Goal: Information Seeking & Learning: Find specific fact

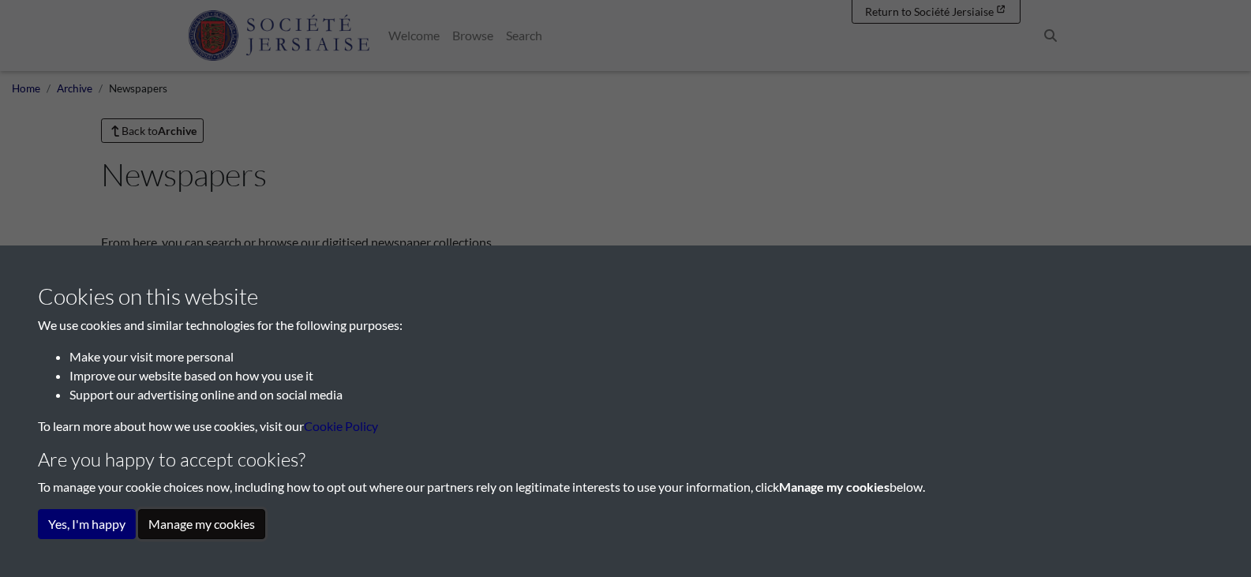
click at [176, 523] on button "Manage my cookies" at bounding box center [201, 524] width 127 height 30
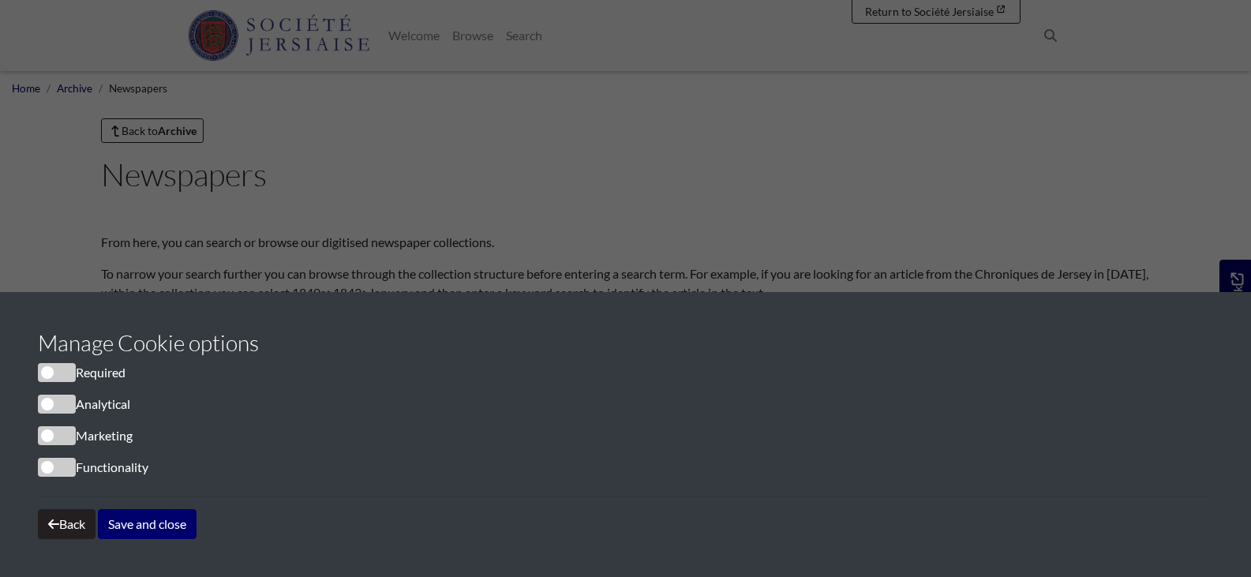
click at [52, 371] on span "cookieconsent" at bounding box center [57, 372] width 38 height 19
click at [66, 375] on span "cookieconsent" at bounding box center [57, 372] width 38 height 19
click at [66, 408] on span "cookieconsent" at bounding box center [57, 404] width 38 height 19
click at [47, 407] on span "cookieconsent" at bounding box center [57, 404] width 38 height 19
click at [141, 522] on button "Save and close" at bounding box center [147, 524] width 99 height 30
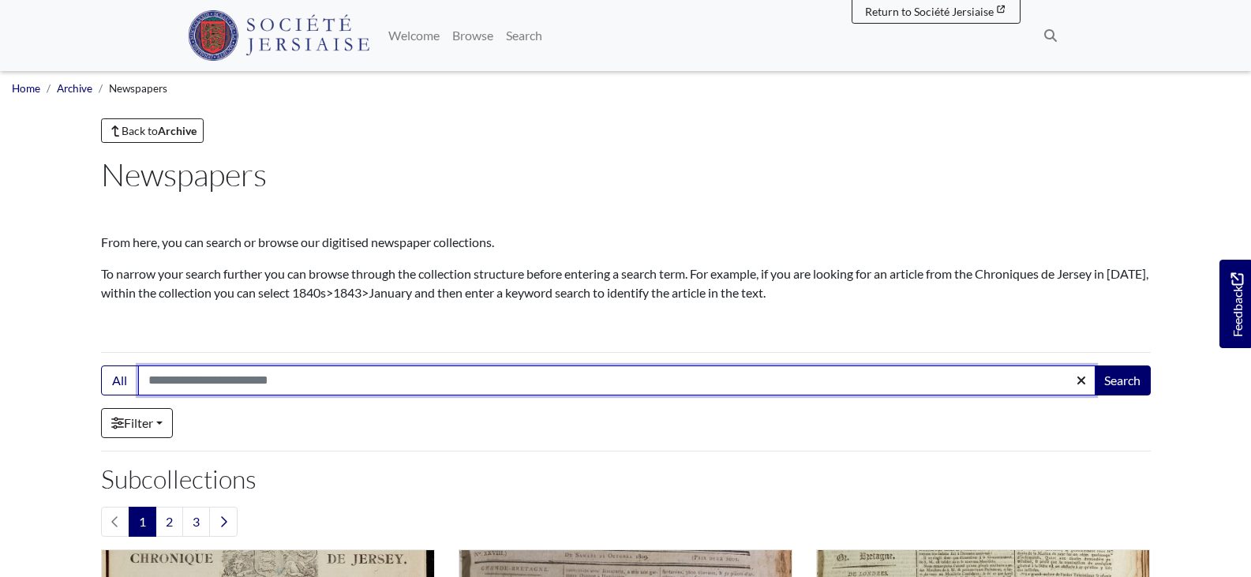
click at [249, 389] on input "Search:" at bounding box center [616, 380] width 957 height 30
paste input "**********"
type input "**********"
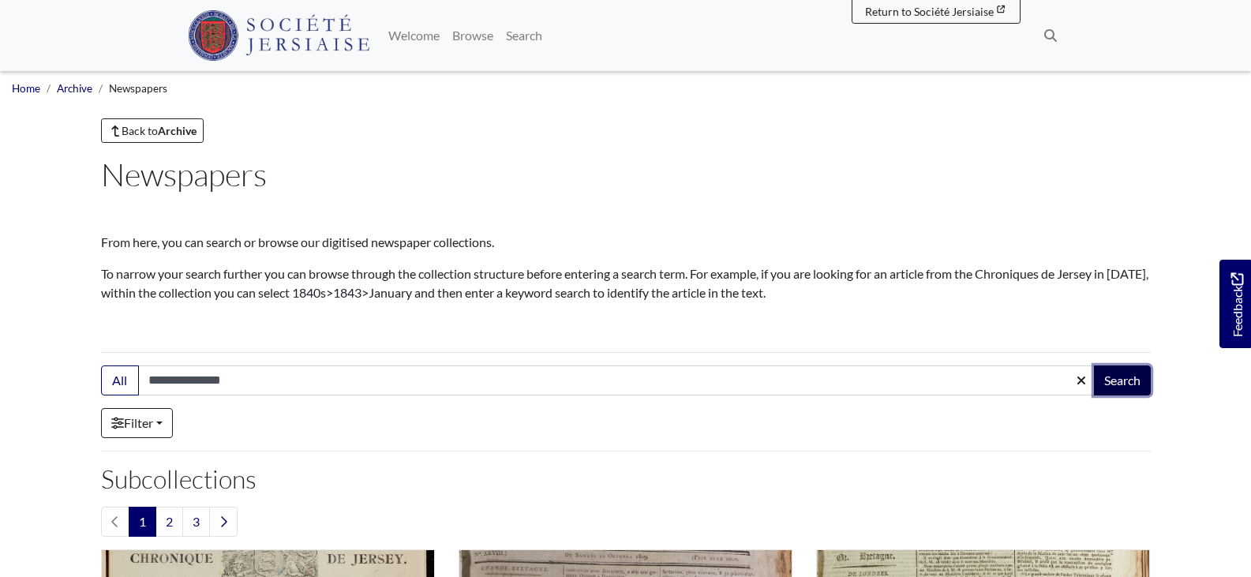
click at [1126, 386] on button "Search" at bounding box center [1122, 380] width 57 height 30
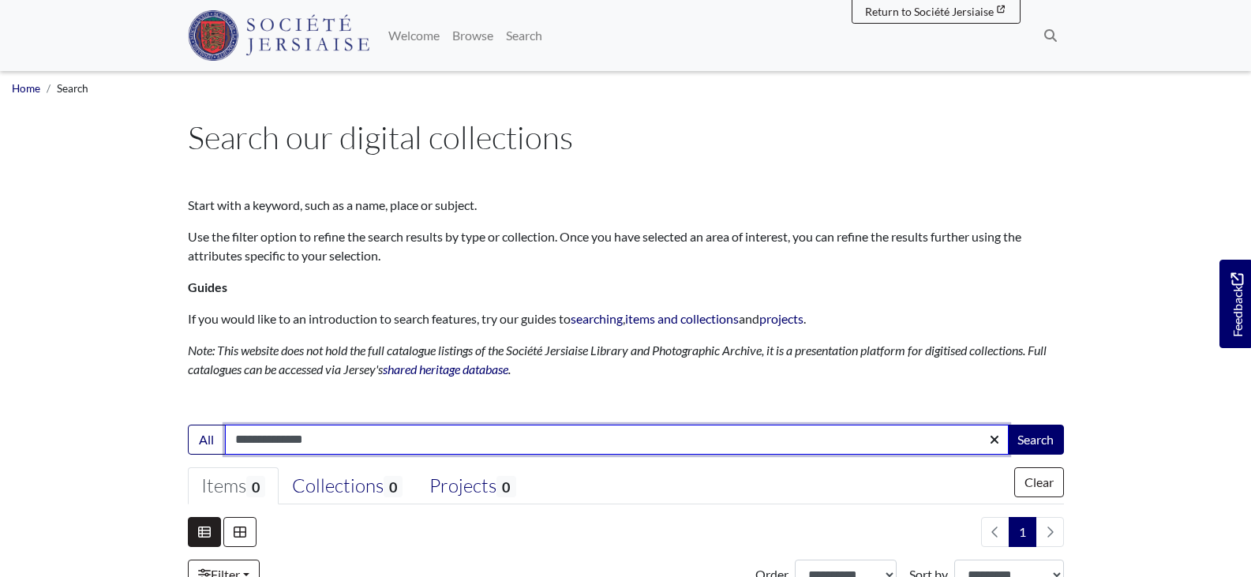
drag, startPoint x: 276, startPoint y: 437, endPoint x: 144, endPoint y: 425, distance: 133.1
click at [144, 425] on body "Menu" at bounding box center [625, 470] width 1251 height 940
type input "*"
type input "**********"
click at [1007, 425] on button "Search" at bounding box center [1035, 440] width 57 height 30
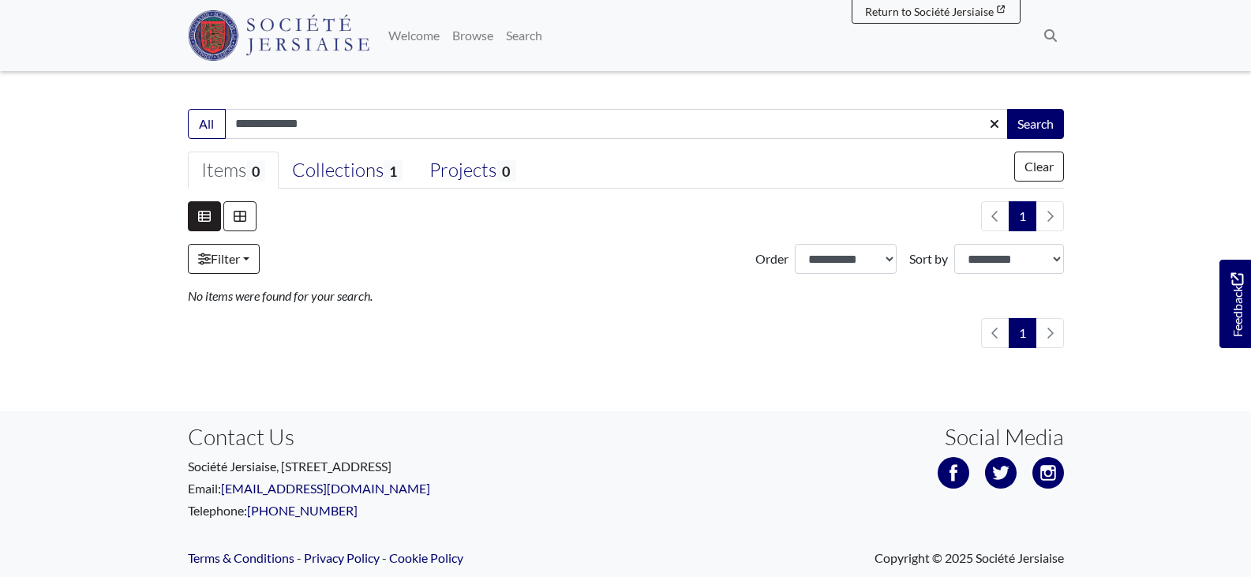
scroll to position [363, 0]
